Goal: Transaction & Acquisition: Purchase product/service

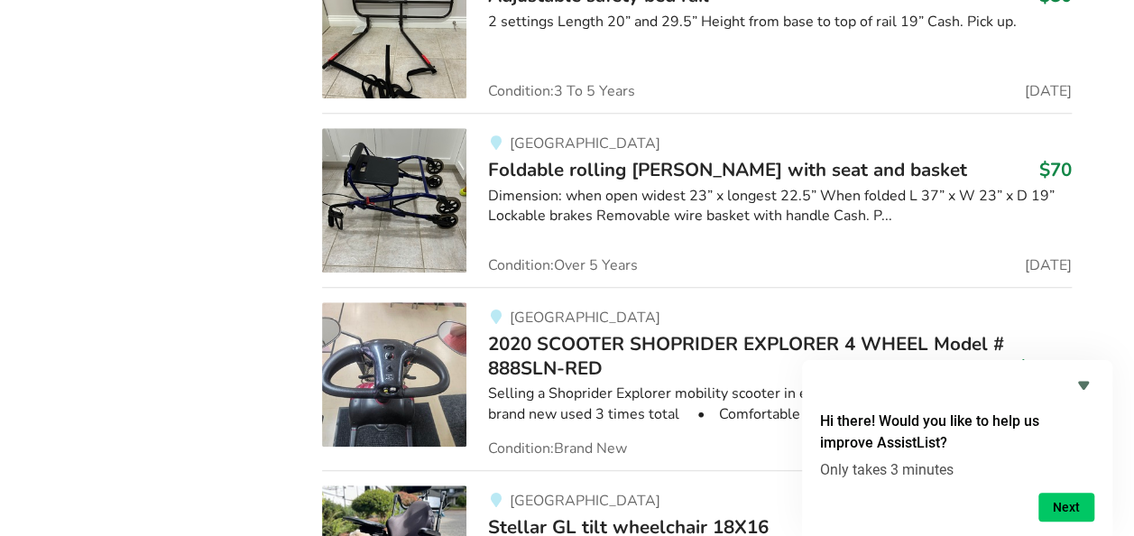
scroll to position [21103, 0]
click at [576, 10] on div "Vancouver Adjustable safety bed rail $50 2 settings Length 20” and 29.5” Height…" at bounding box center [768, 26] width 605 height 144
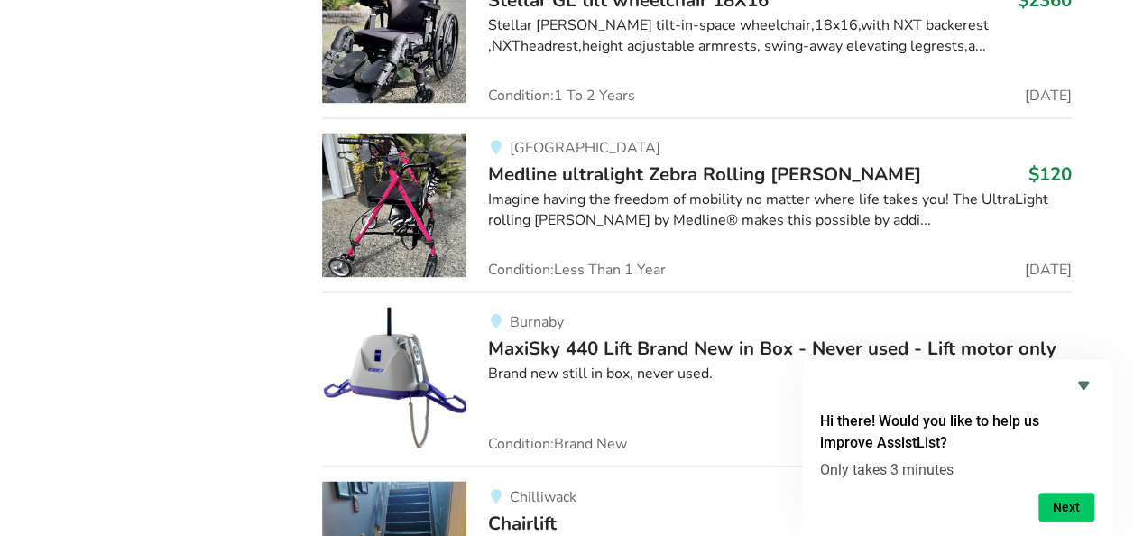
scroll to position [300, 0]
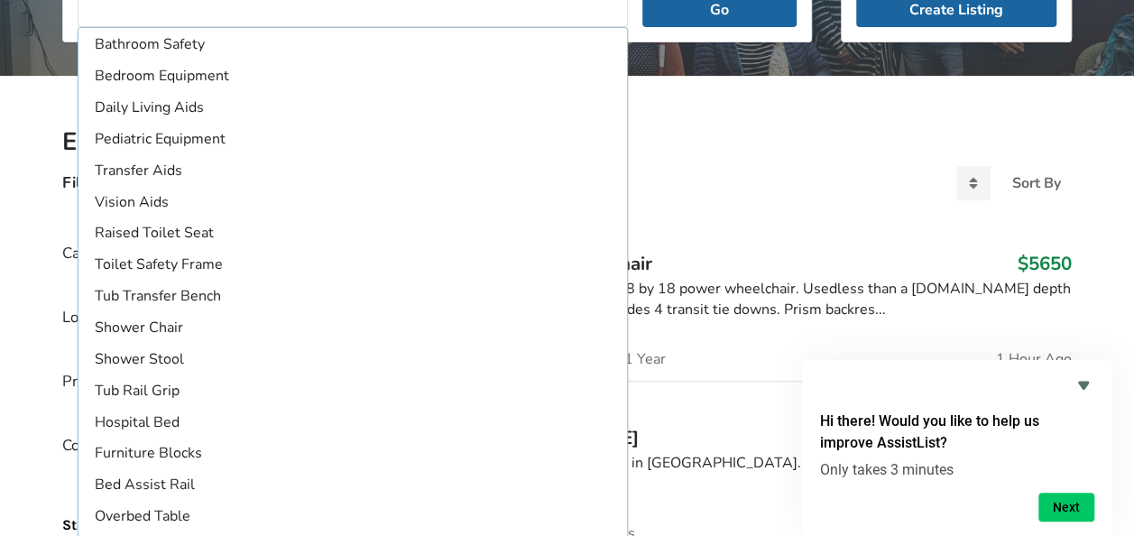
click at [756, 128] on h2 "Equipment Listings" at bounding box center [567, 142] width 1010 height 32
click at [734, 195] on div "Filters Sort By Most recent Price ascending Price descending" at bounding box center [567, 190] width 1039 height 34
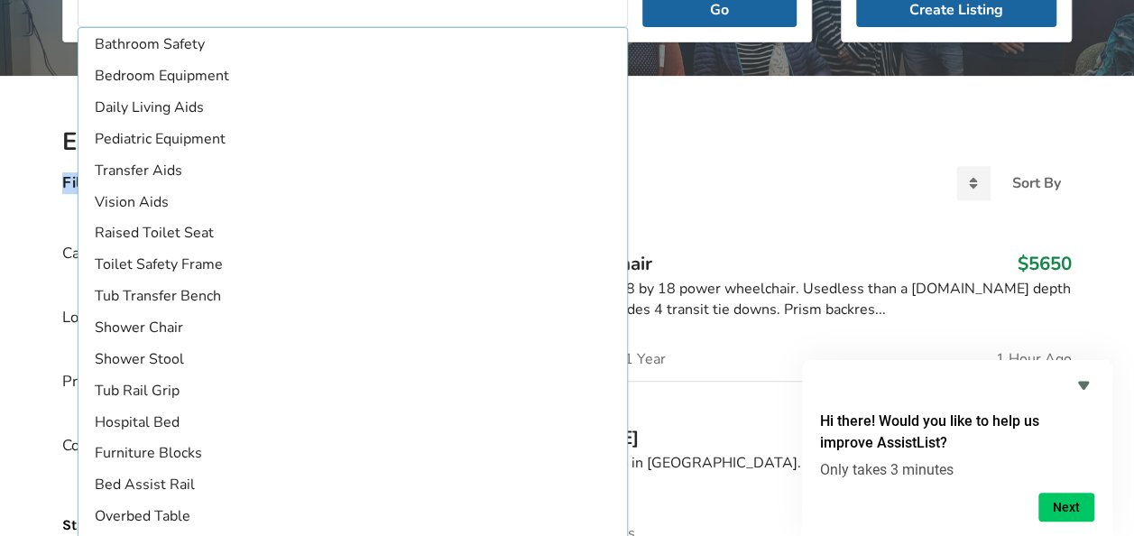
drag, startPoint x: 734, startPoint y: 195, endPoint x: 679, endPoint y: 161, distance: 65.6
click at [679, 161] on div "Filters Sort By Most recent Price ascending Price descending" at bounding box center [567, 183] width 1039 height 49
click at [1082, 384] on icon "Hide survey" at bounding box center [1083, 386] width 11 height 8
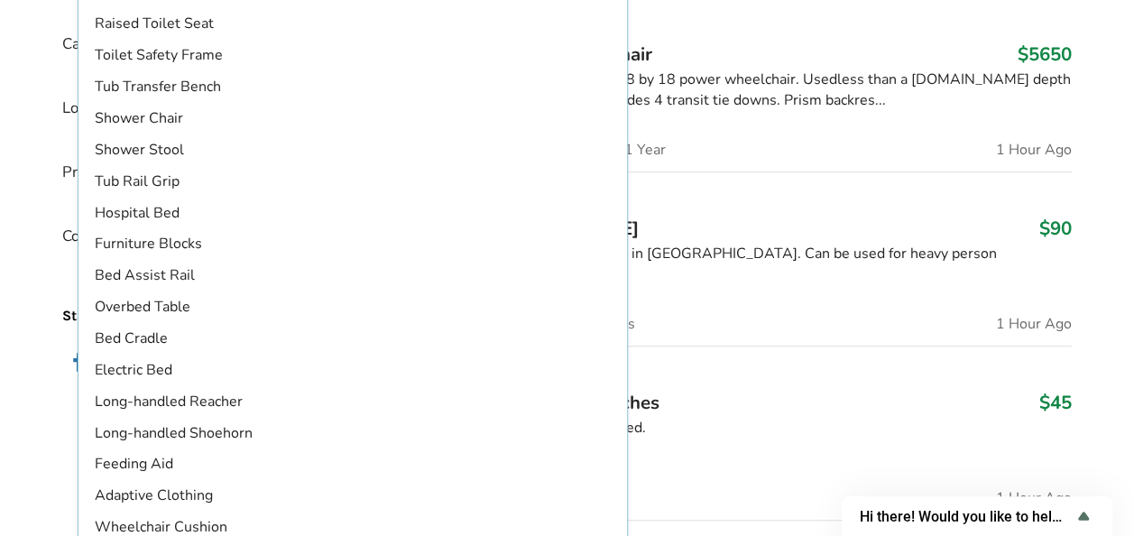
scroll to position [541, 0]
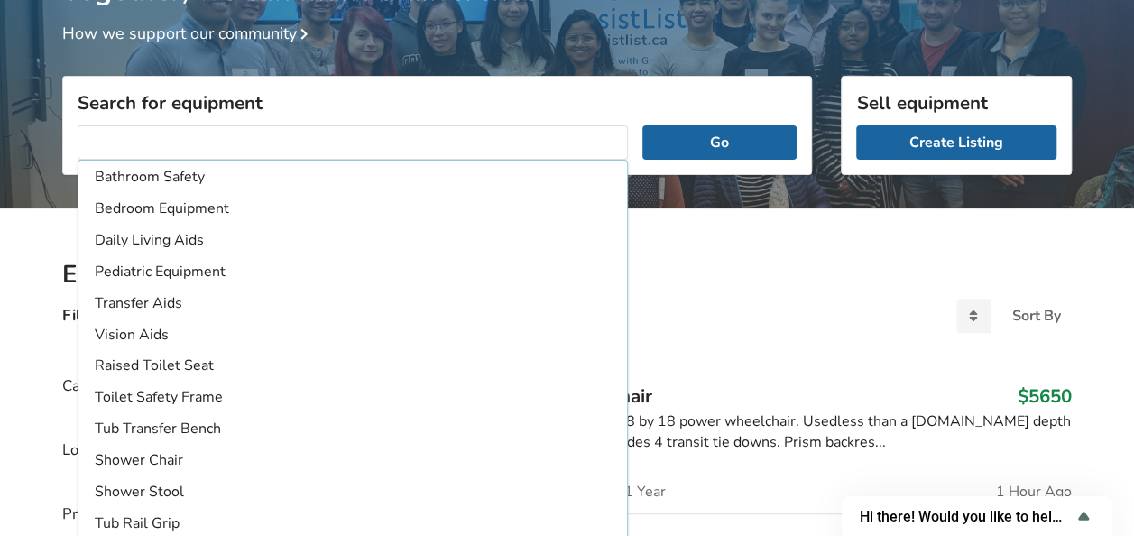
scroll to position [0, 0]
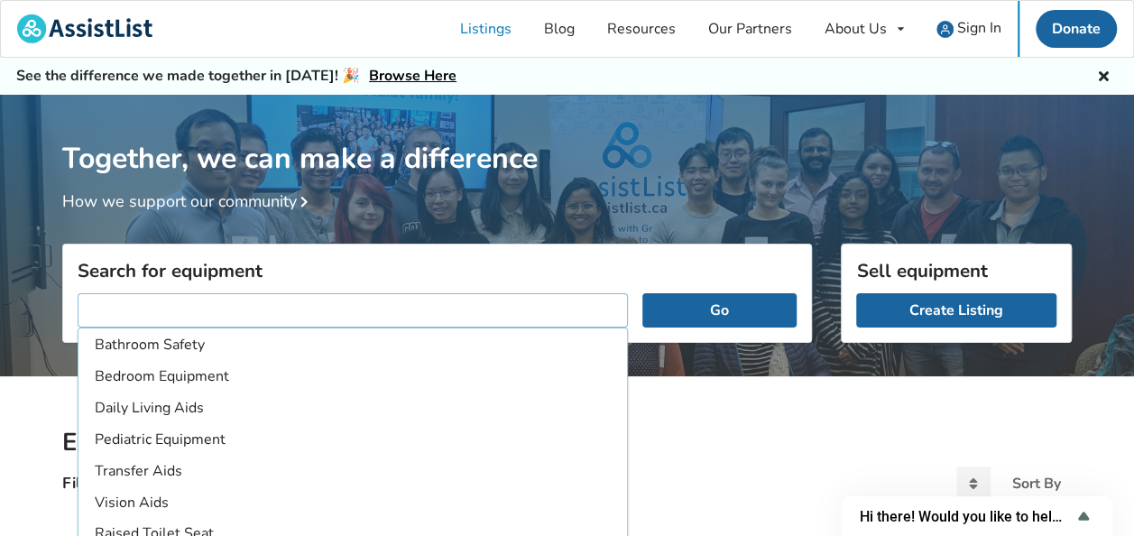
click at [153, 309] on input "text" at bounding box center [353, 310] width 550 height 34
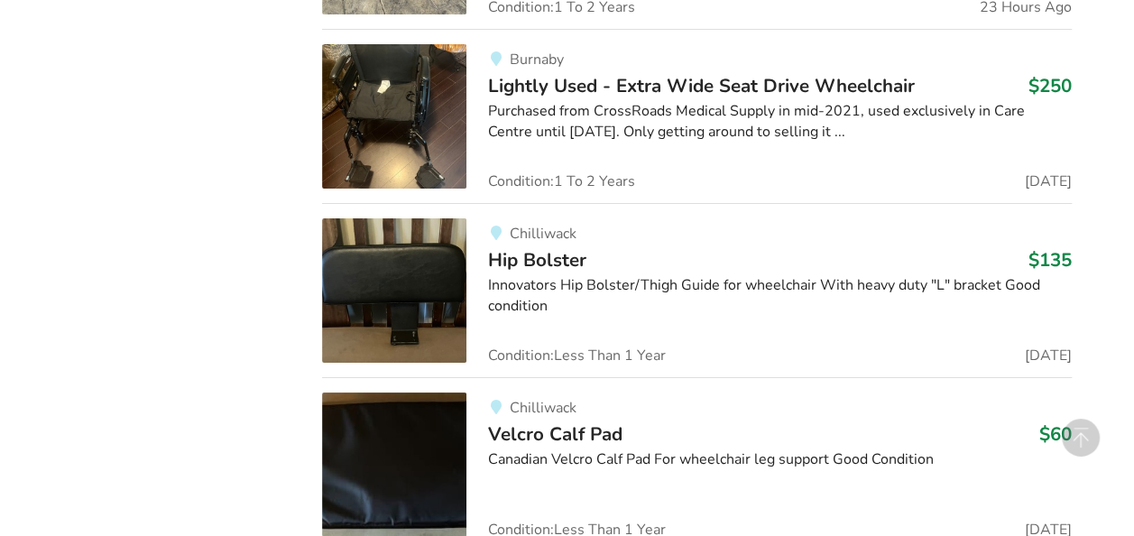
scroll to position [3281, 0]
